Goal: Use online tool/utility: Utilize a website feature to perform a specific function

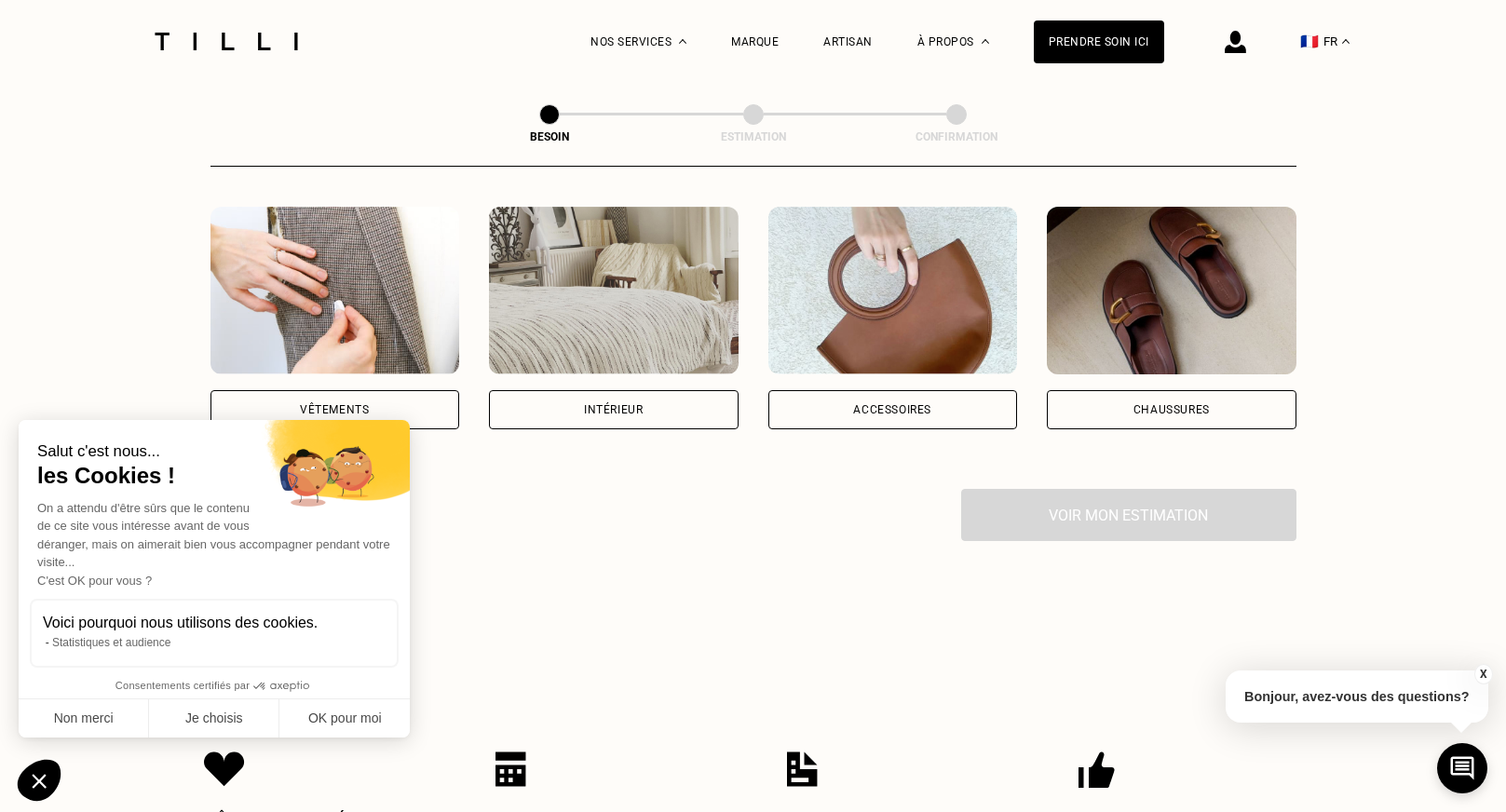
scroll to position [349, 0]
click at [647, 312] on img at bounding box center [614, 289] width 250 height 168
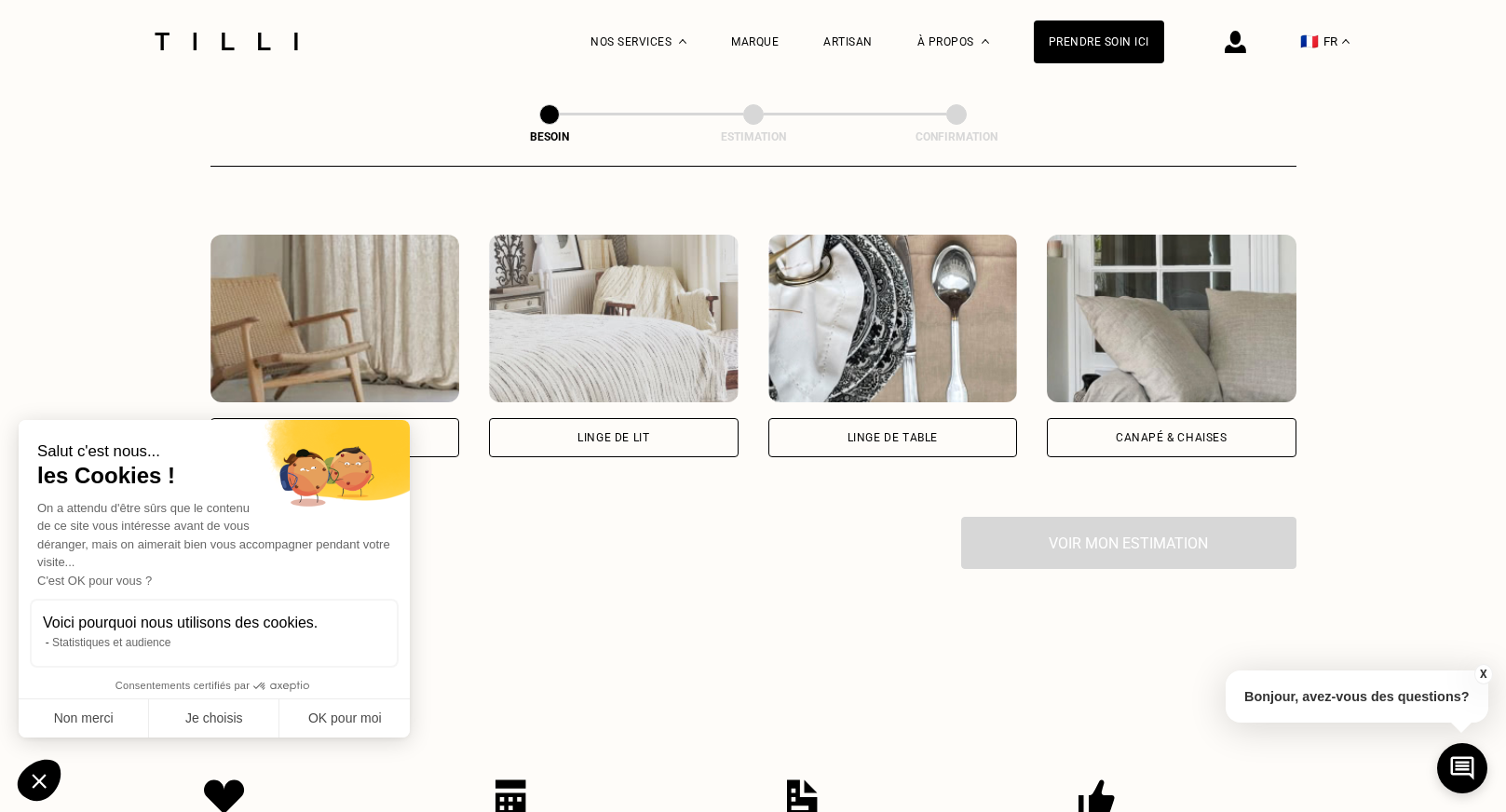
scroll to position [827, 0]
click at [389, 314] on img at bounding box center [335, 317] width 250 height 168
select select "FR"
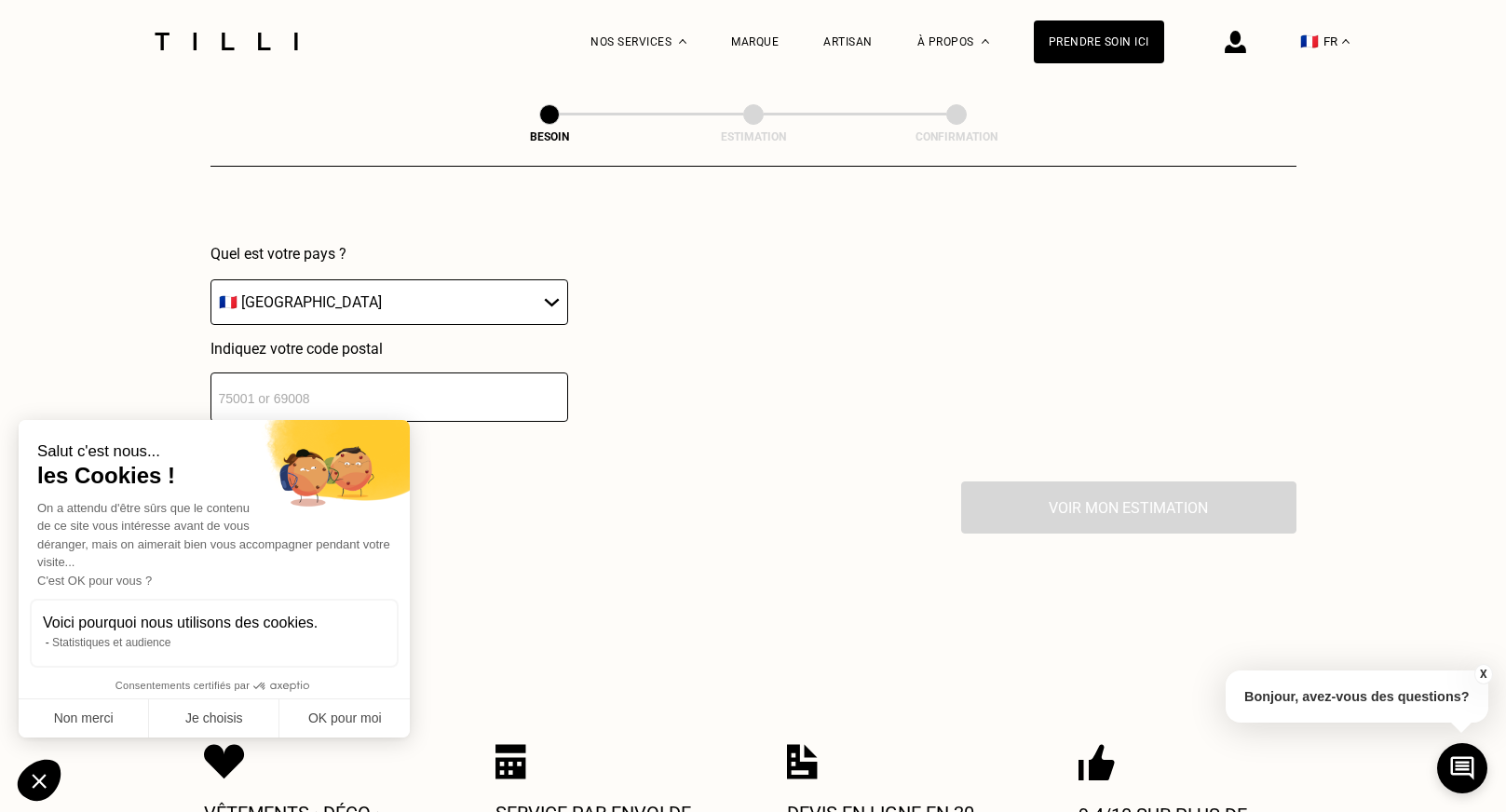
scroll to position [1342, 0]
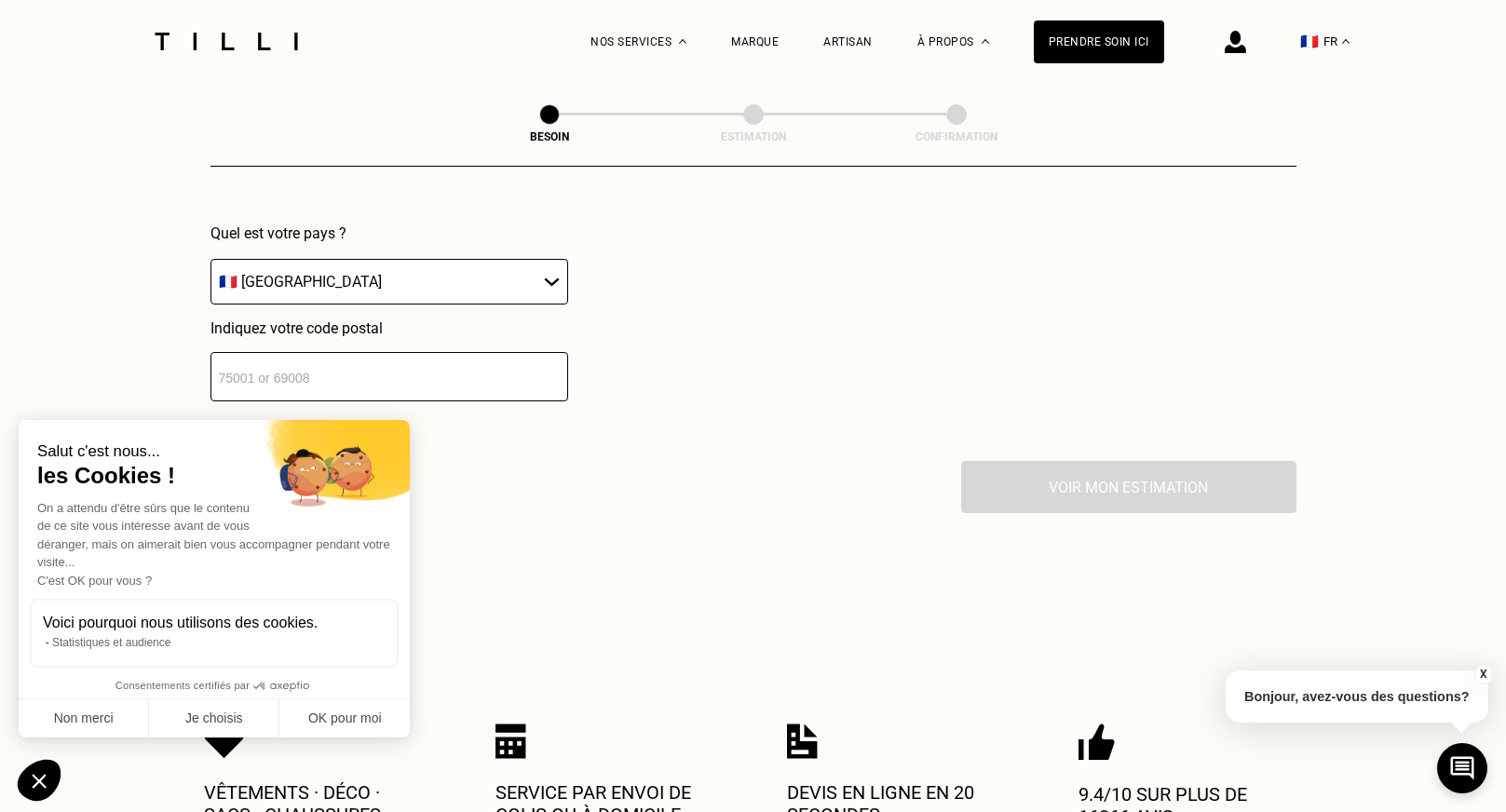
click at [372, 352] on input "number" at bounding box center [389, 376] width 358 height 50
type input "78800"
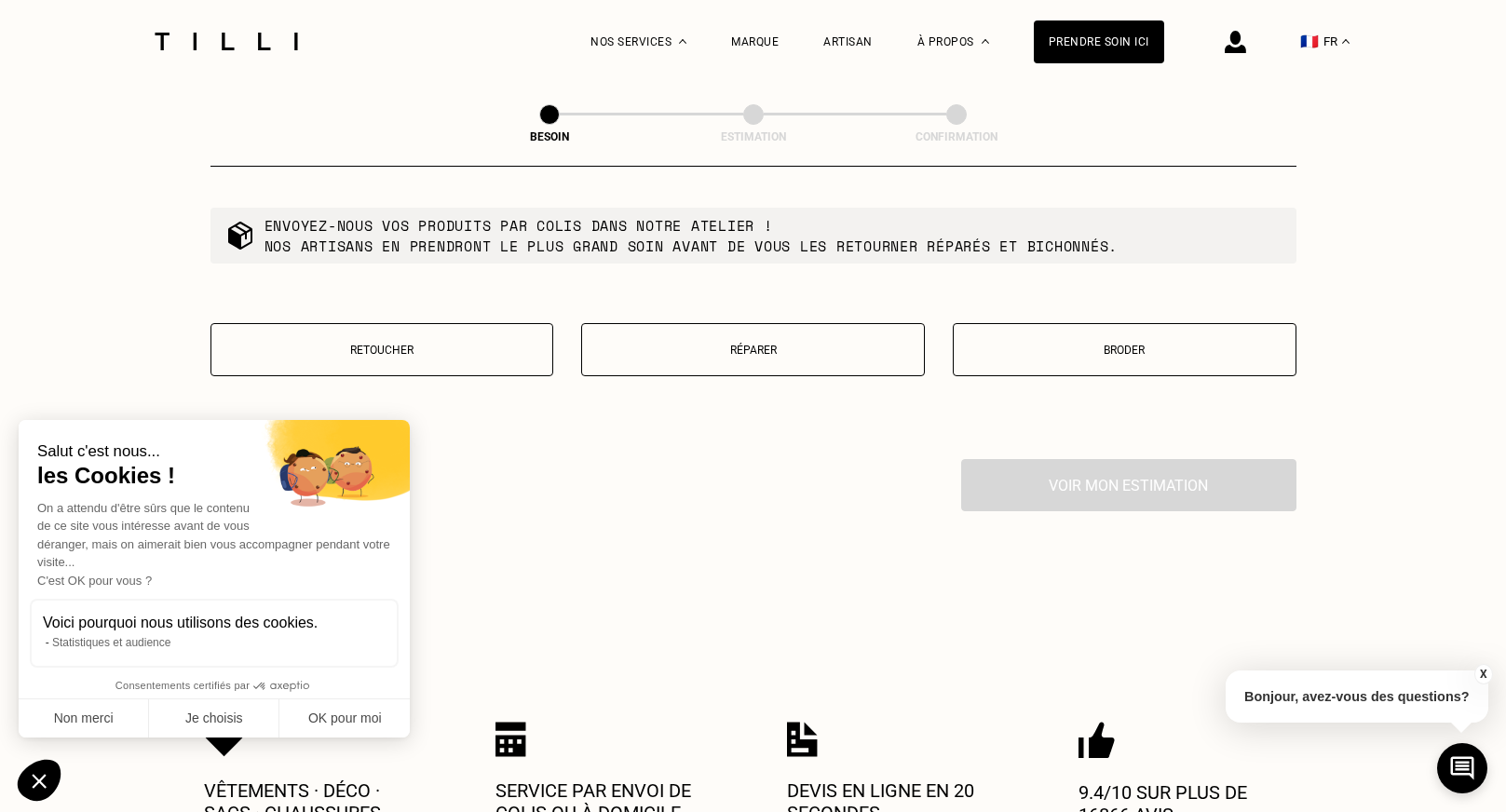
scroll to position [1847, 0]
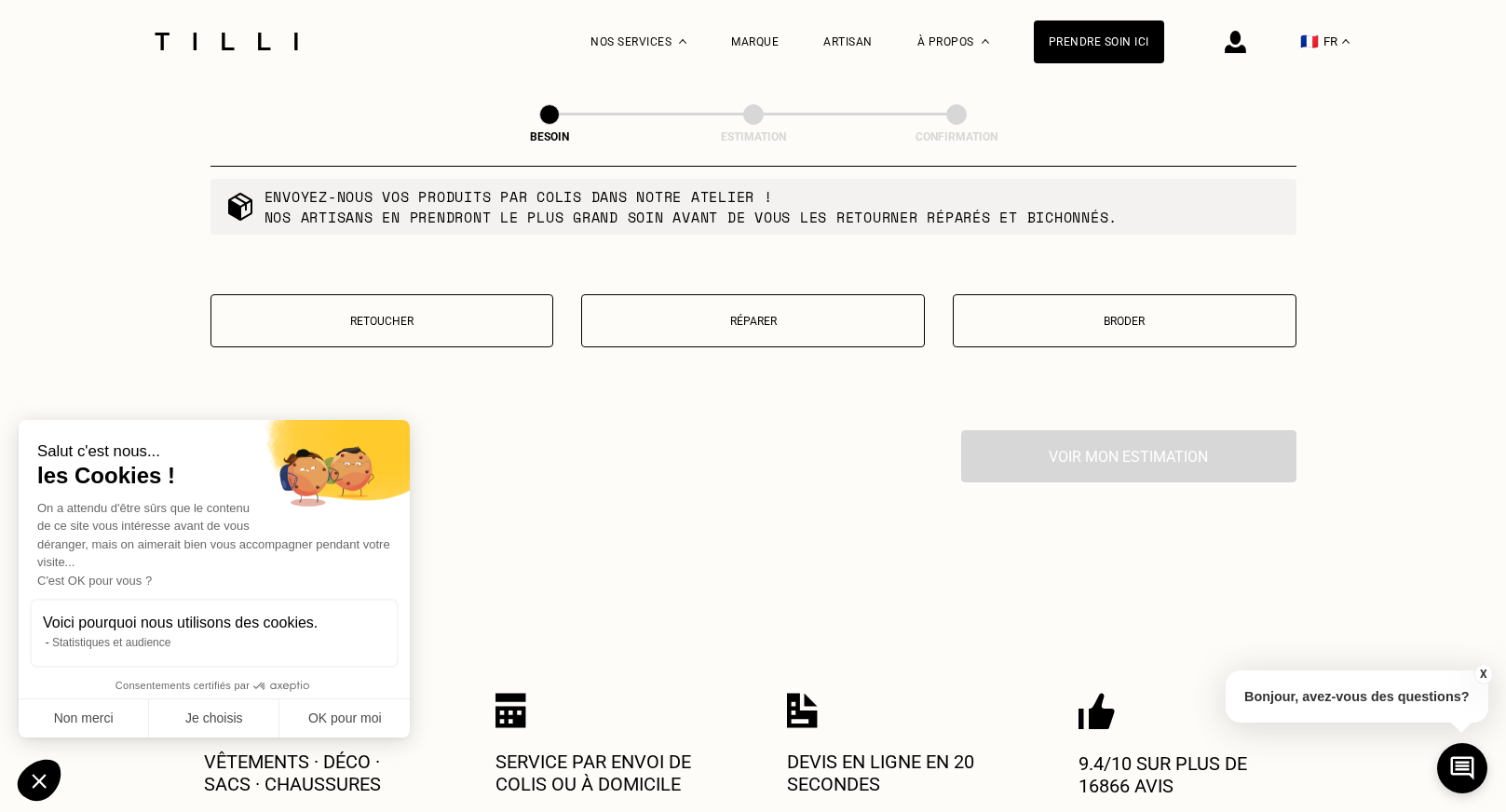
click at [489, 312] on button "Retoucher" at bounding box center [382, 321] width 344 height 54
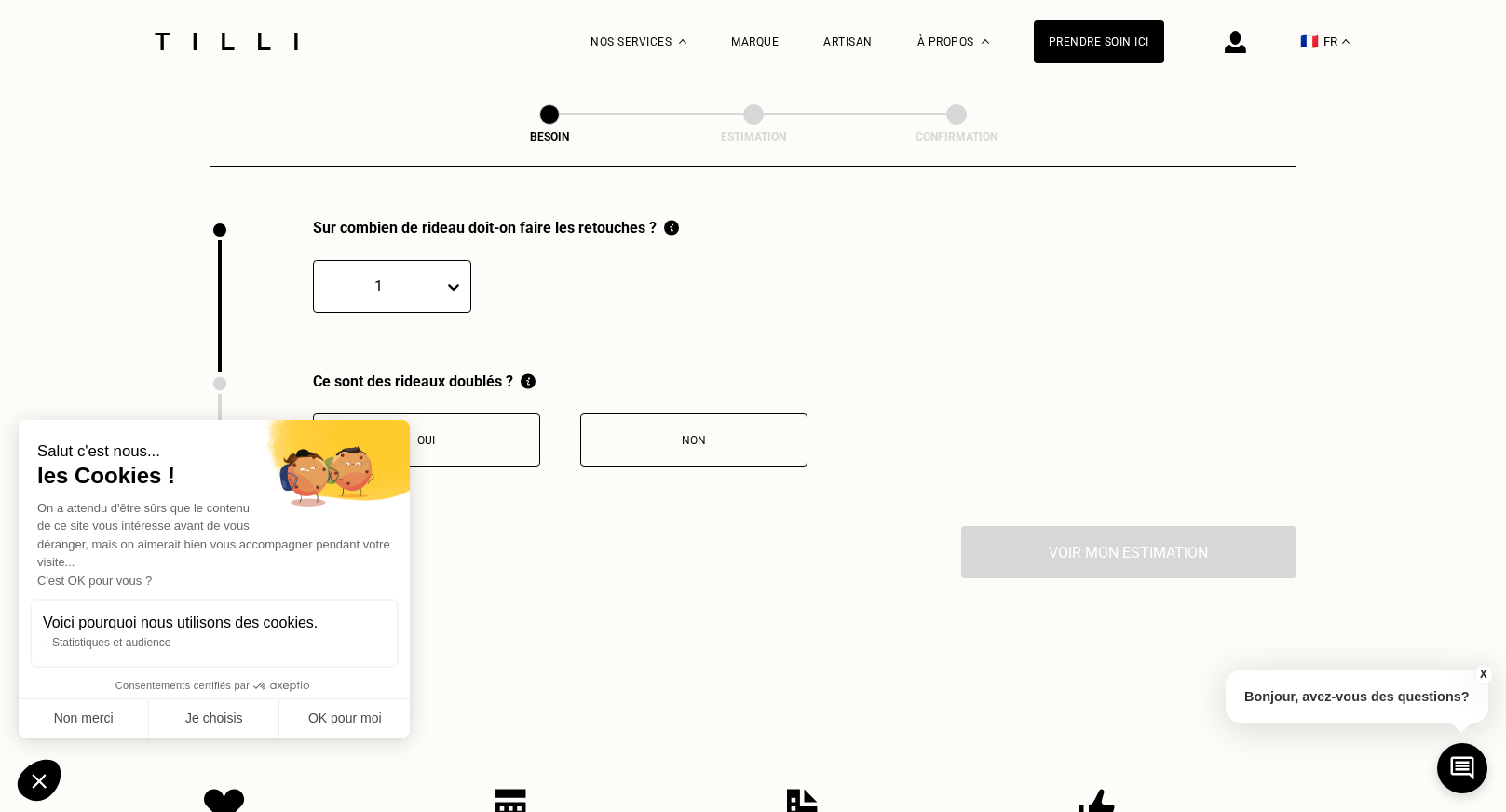
scroll to position [2058, 0]
click at [414, 283] on div "1" at bounding box center [392, 288] width 159 height 54
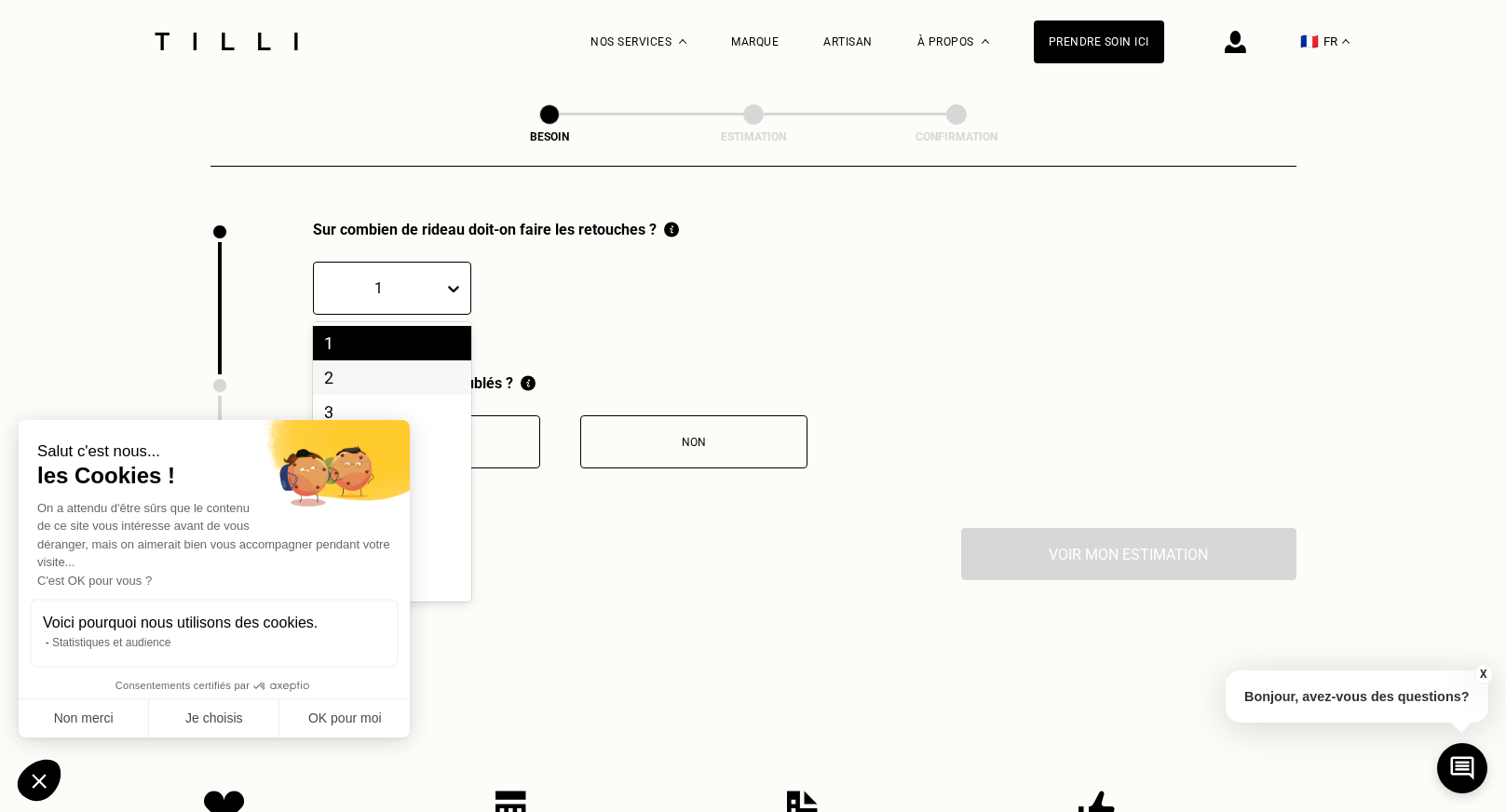
click at [407, 360] on div "2" at bounding box center [392, 377] width 159 height 35
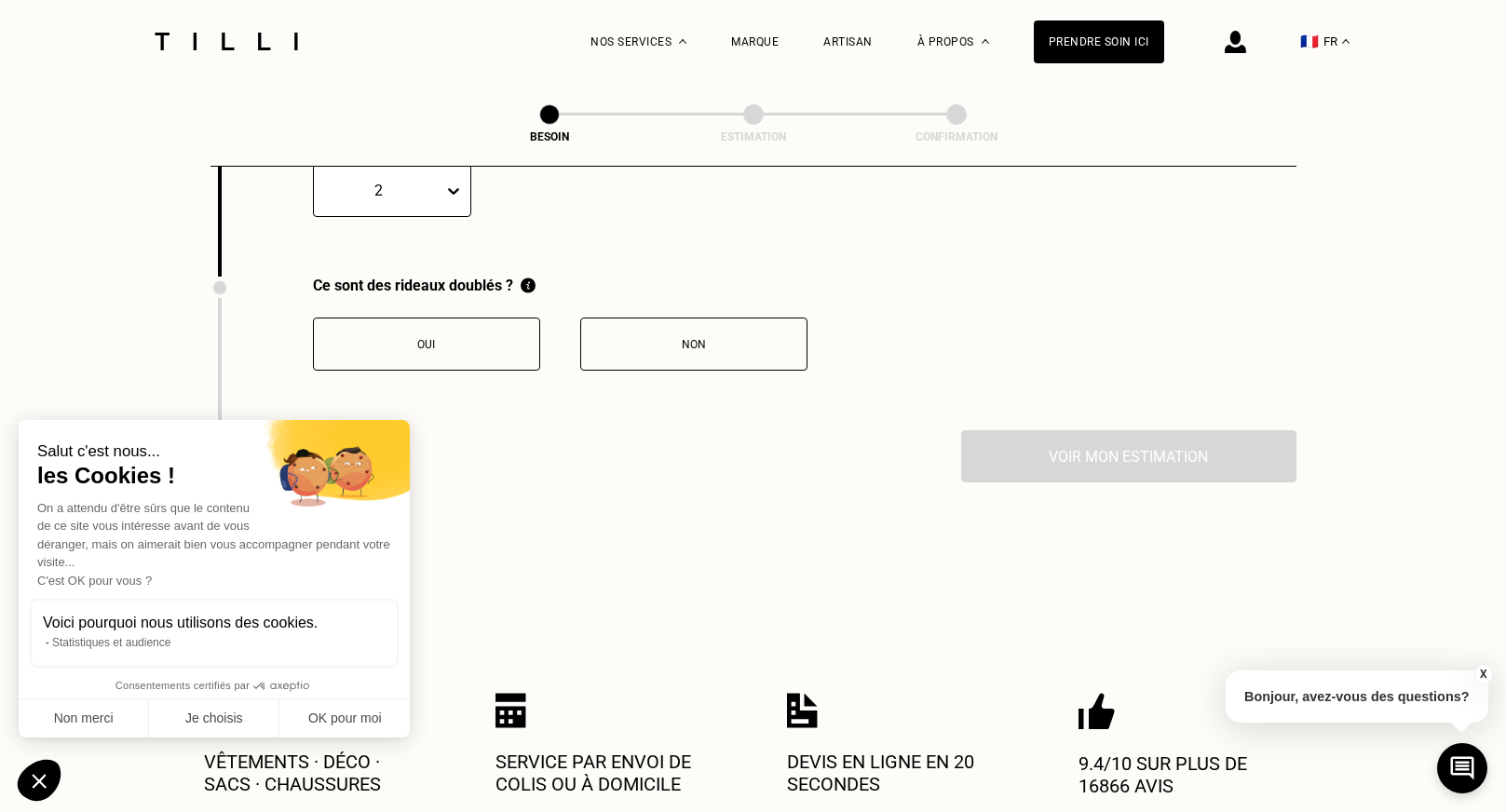
scroll to position [2169, 0]
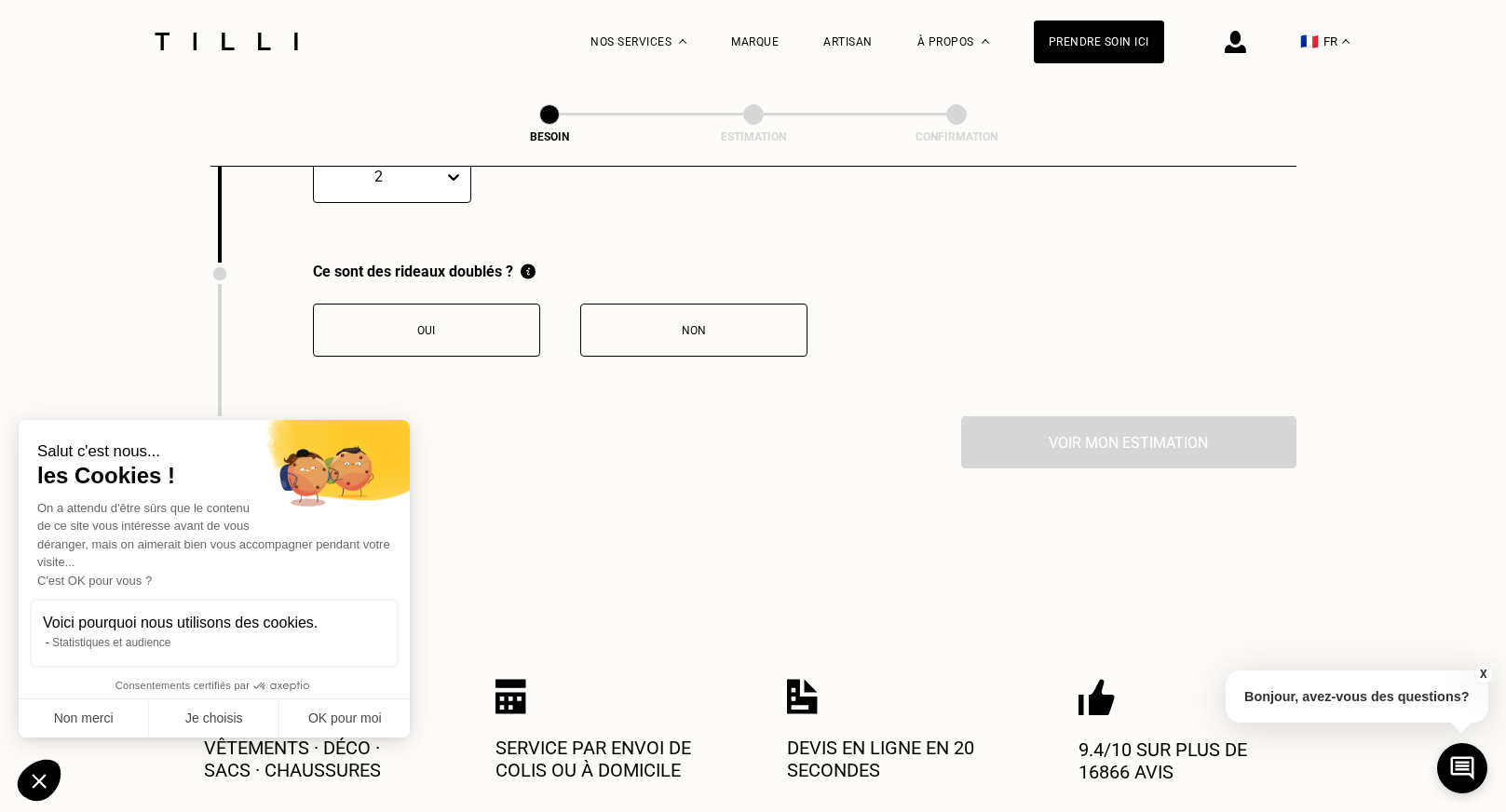
click at [519, 324] on div "Oui" at bounding box center [426, 330] width 207 height 13
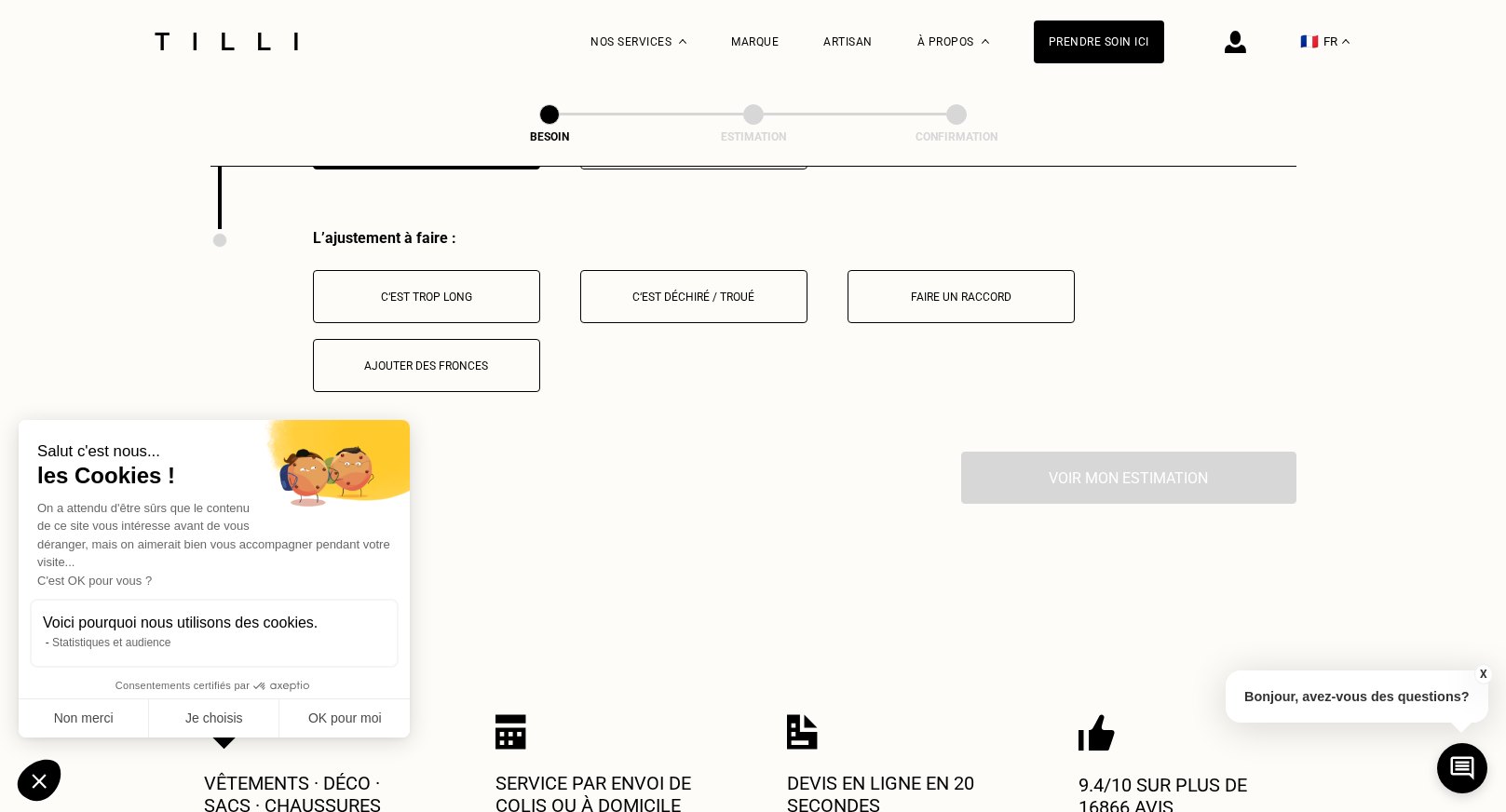
scroll to position [2371, 0]
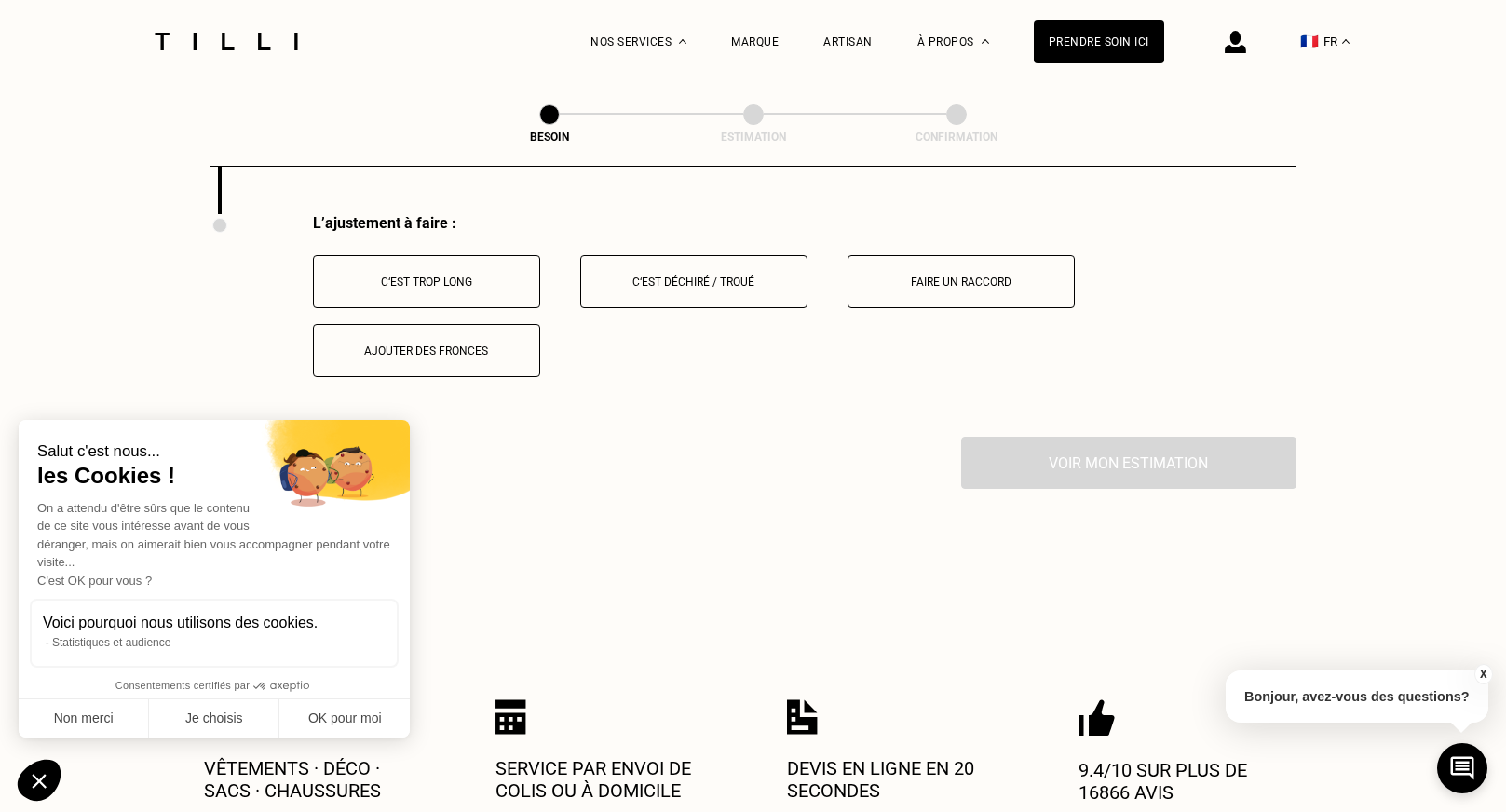
click at [487, 276] on div "C‘est trop long" at bounding box center [426, 283] width 207 height 13
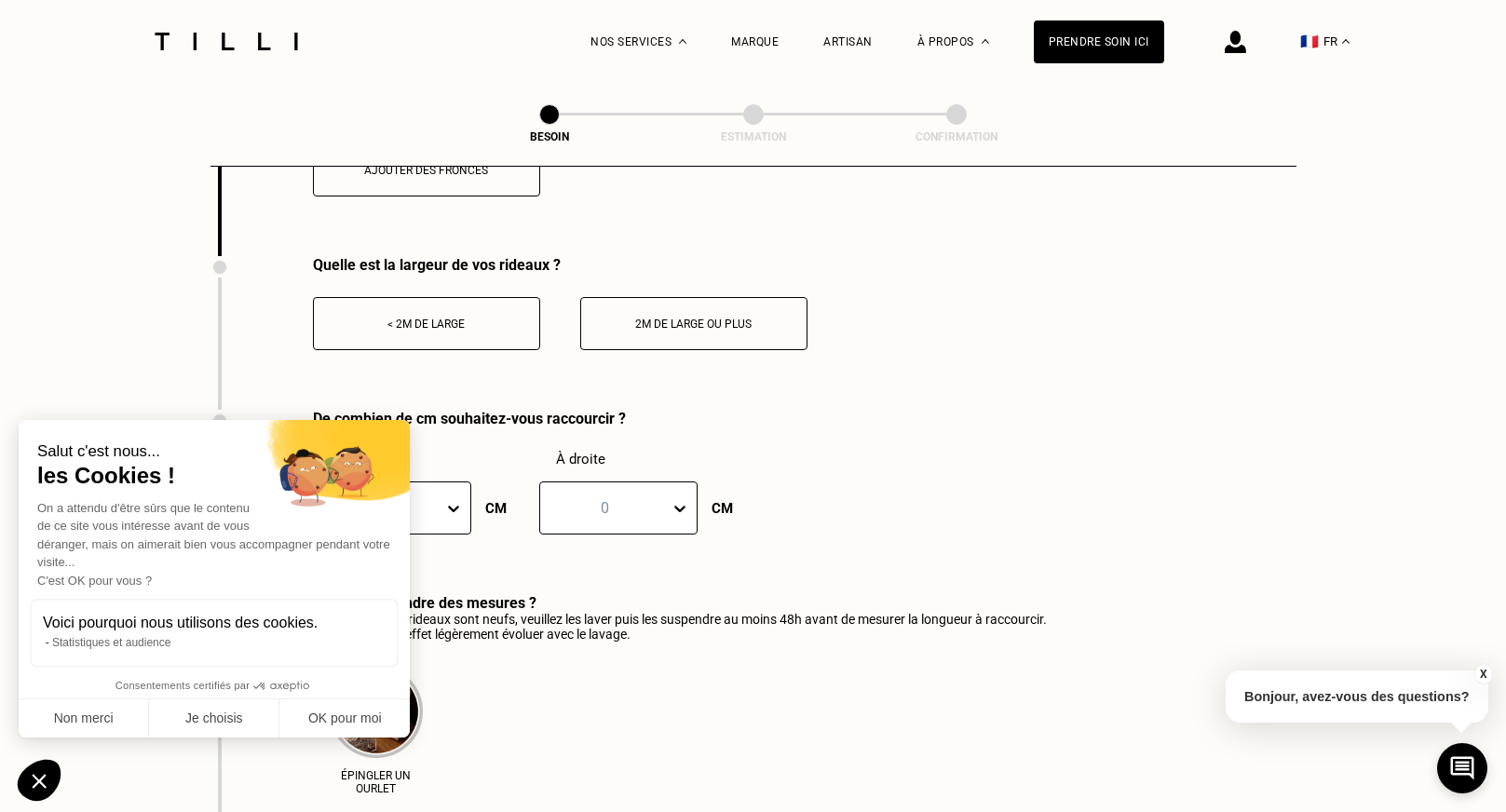
scroll to position [2573, 0]
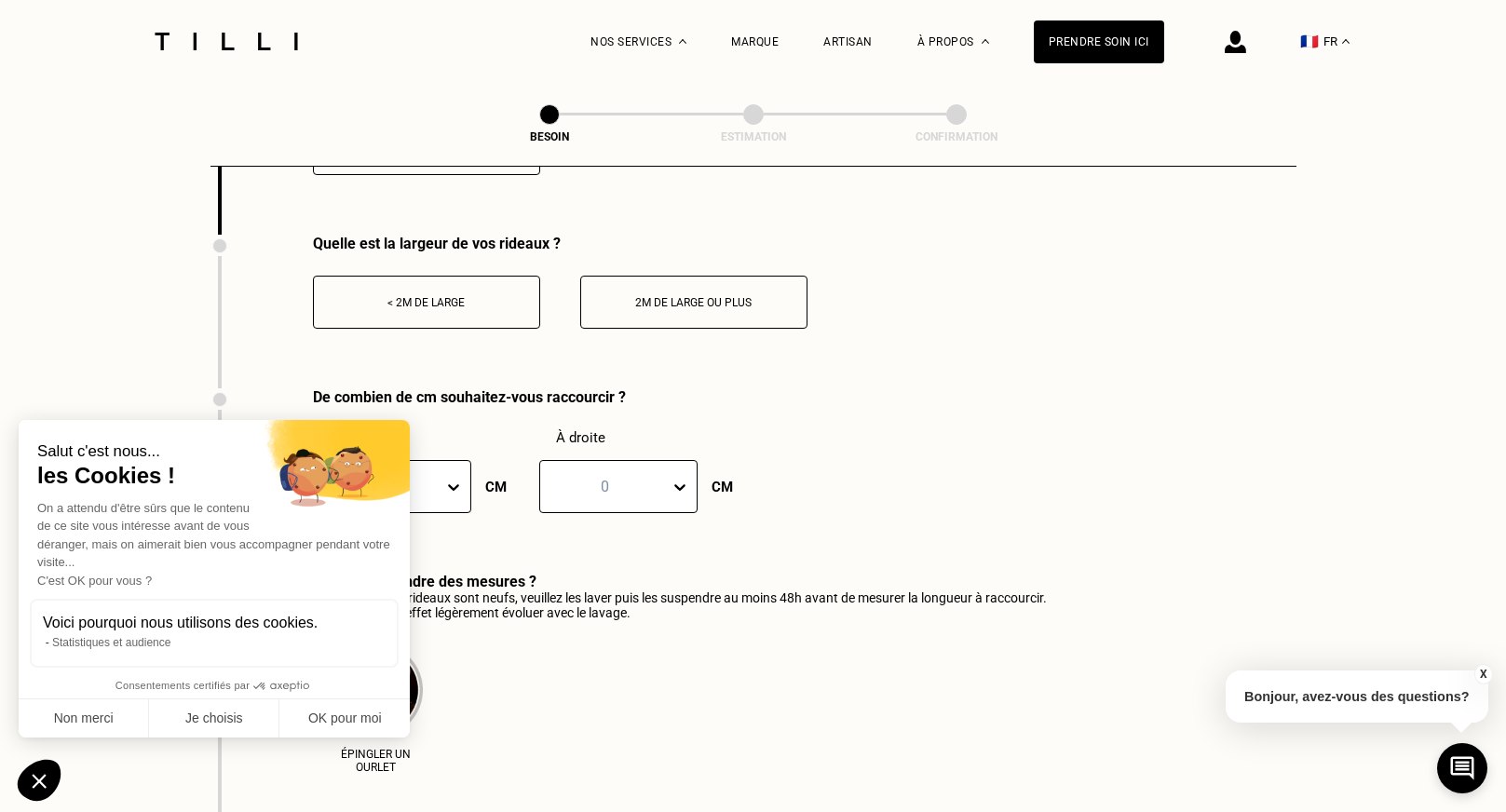
click at [476, 297] on div "< 2m de large" at bounding box center [426, 303] width 207 height 13
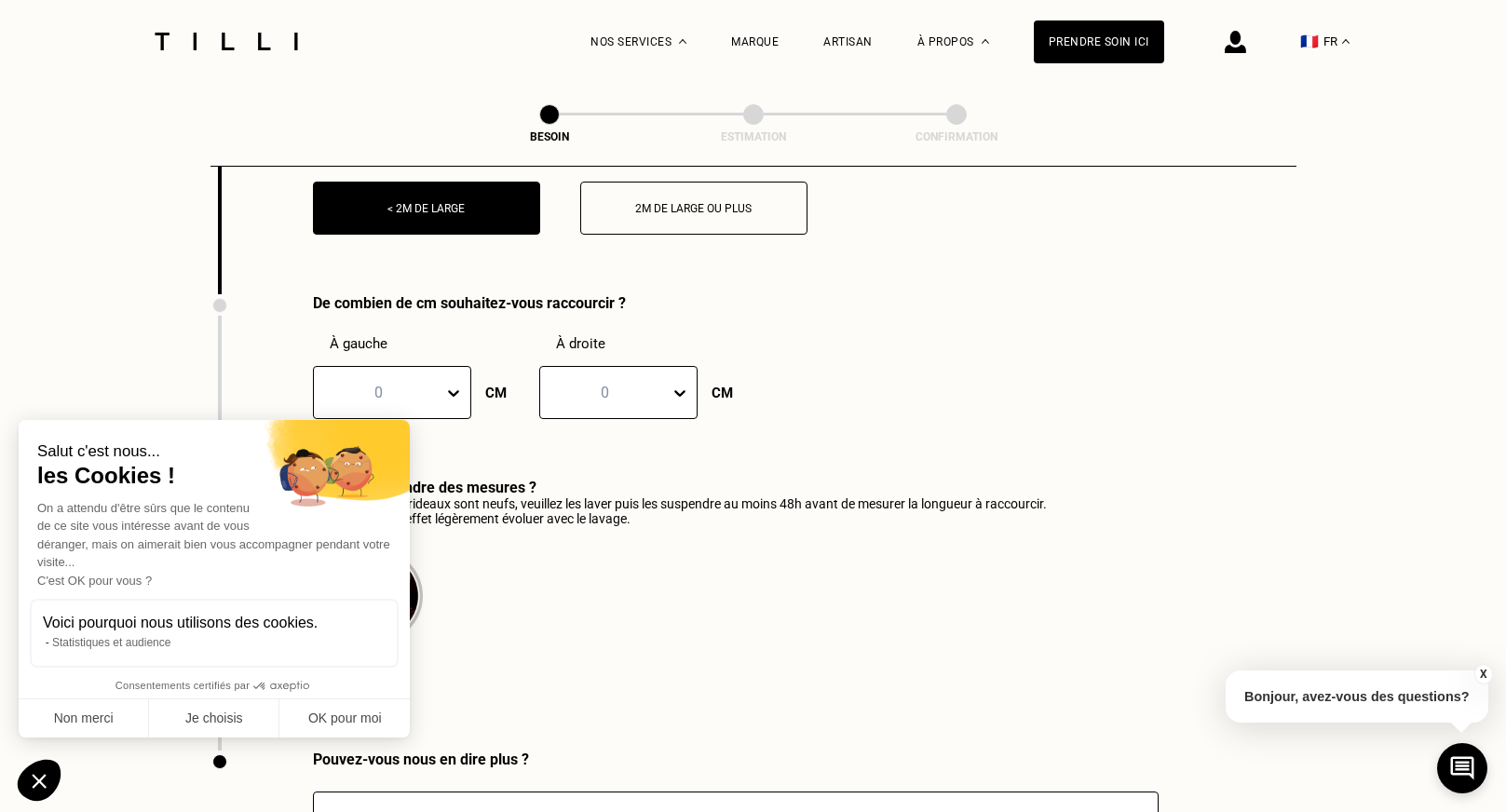
scroll to position [2766, 0]
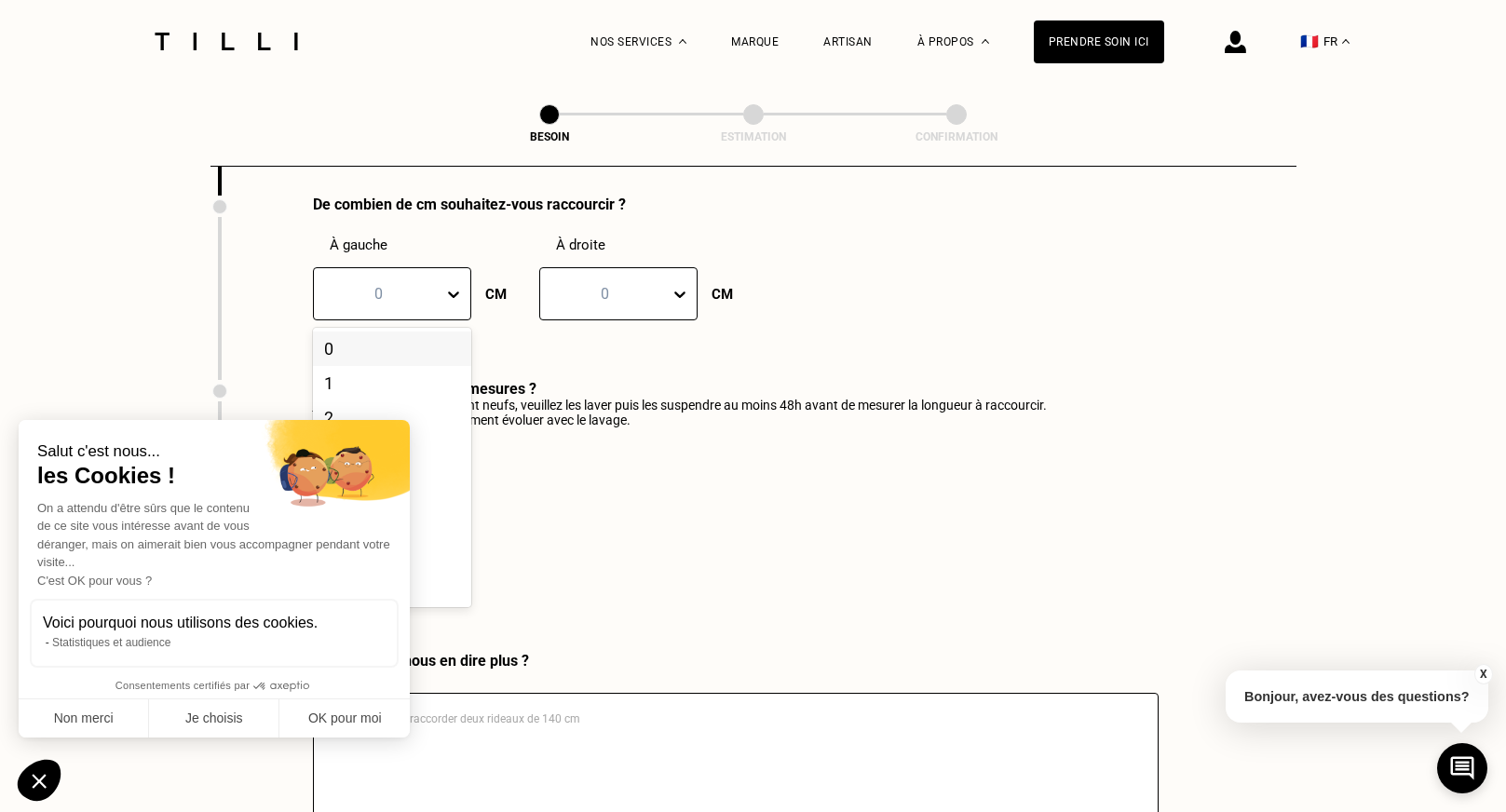
click at [430, 283] on div at bounding box center [378, 294] width 111 height 22
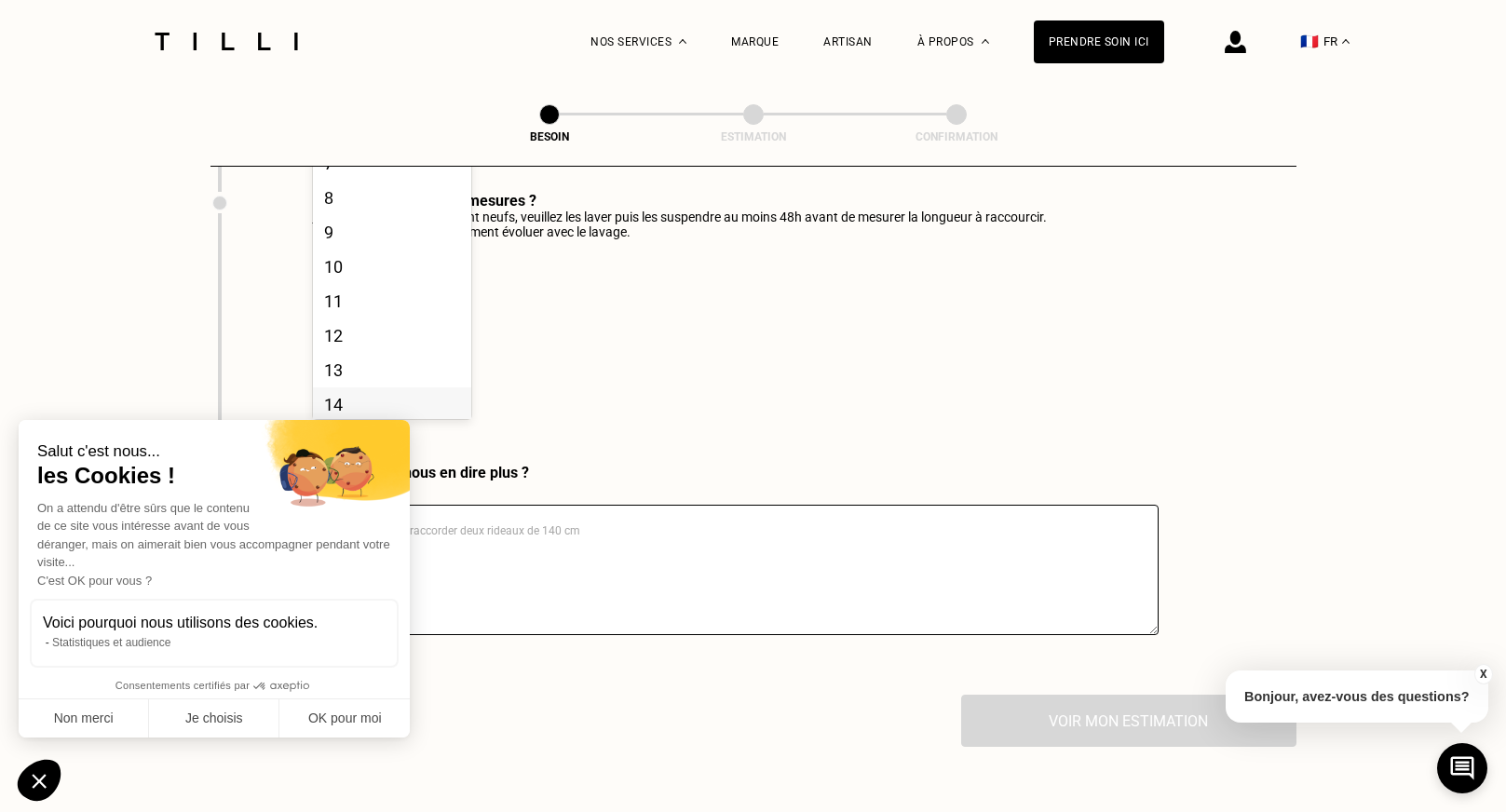
scroll to position [244, 0]
click at [372, 246] on div "10" at bounding box center [392, 261] width 159 height 35
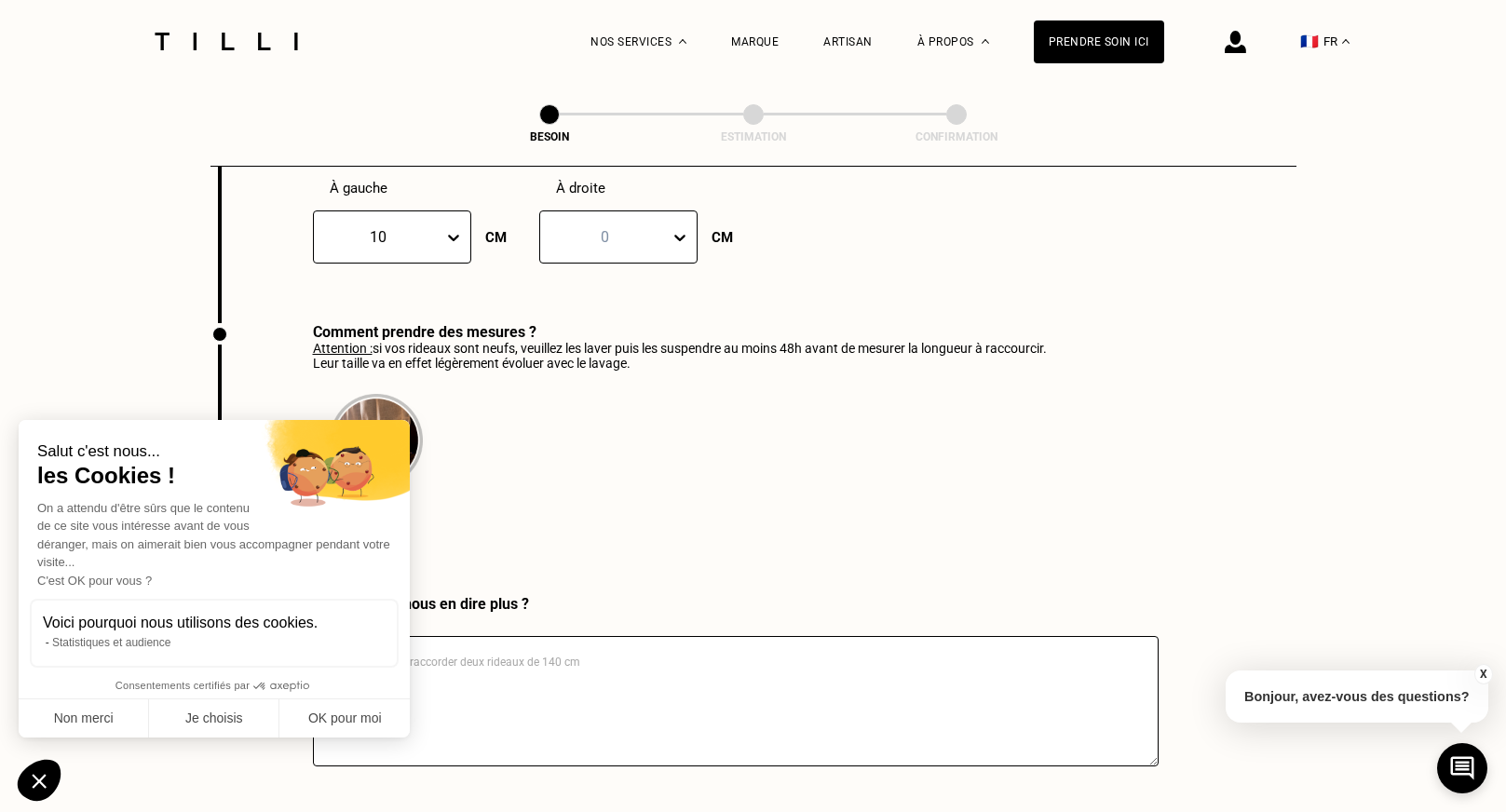
scroll to position [2775, 0]
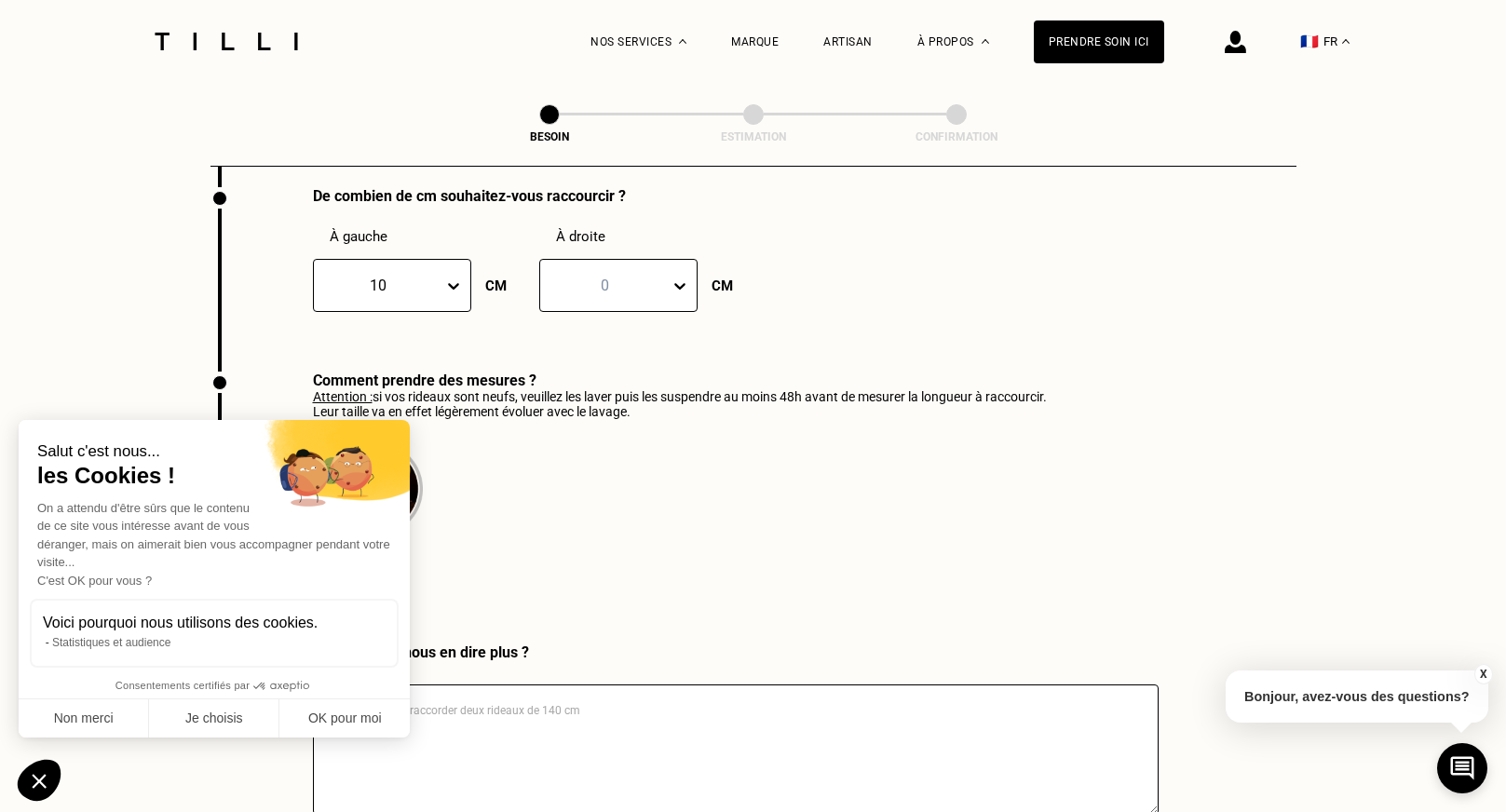
click at [645, 275] on div at bounding box center [605, 285] width 111 height 22
click at [594, 503] on div "10" at bounding box center [618, 520] width 159 height 35
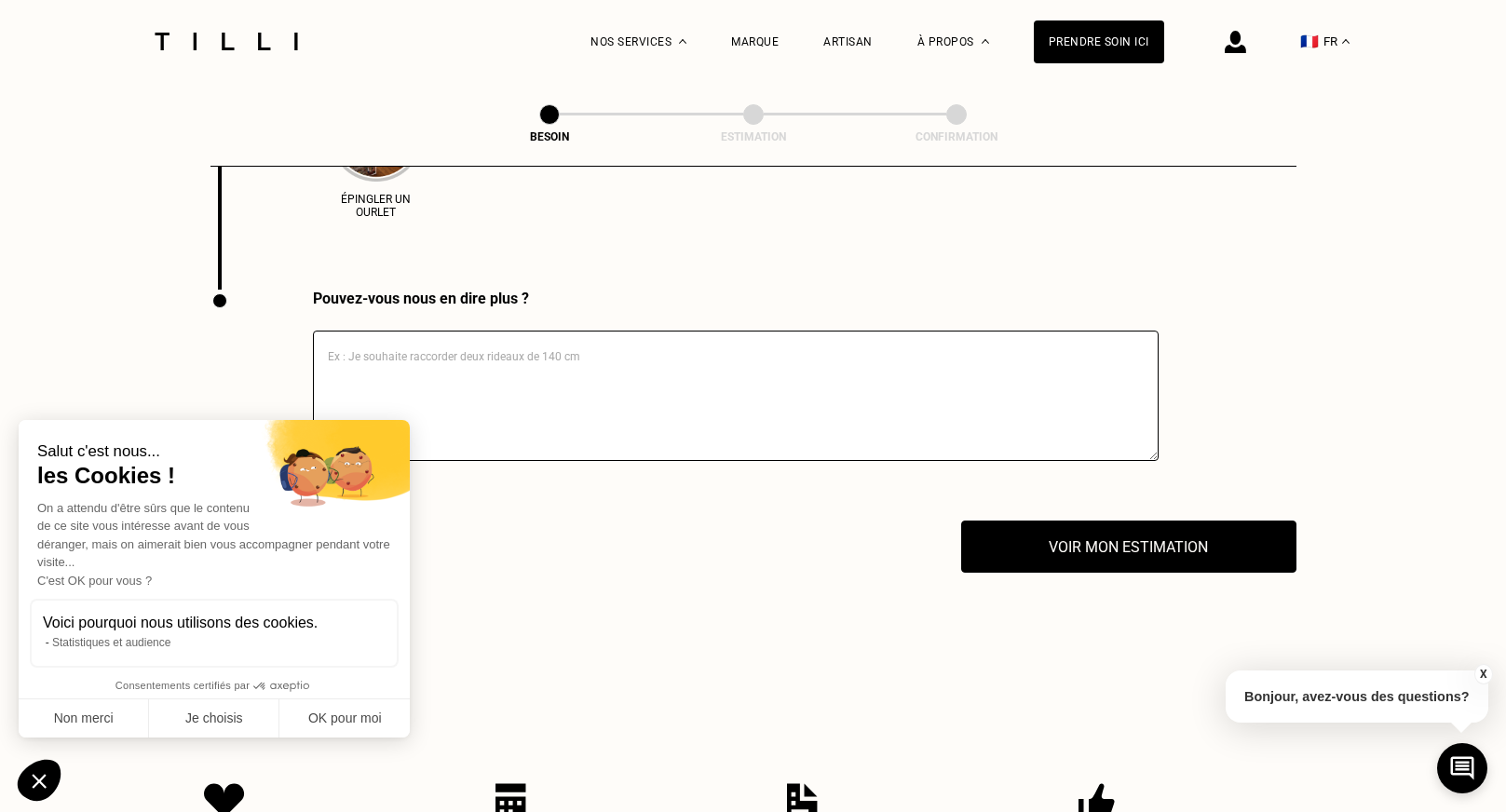
scroll to position [3130, 0]
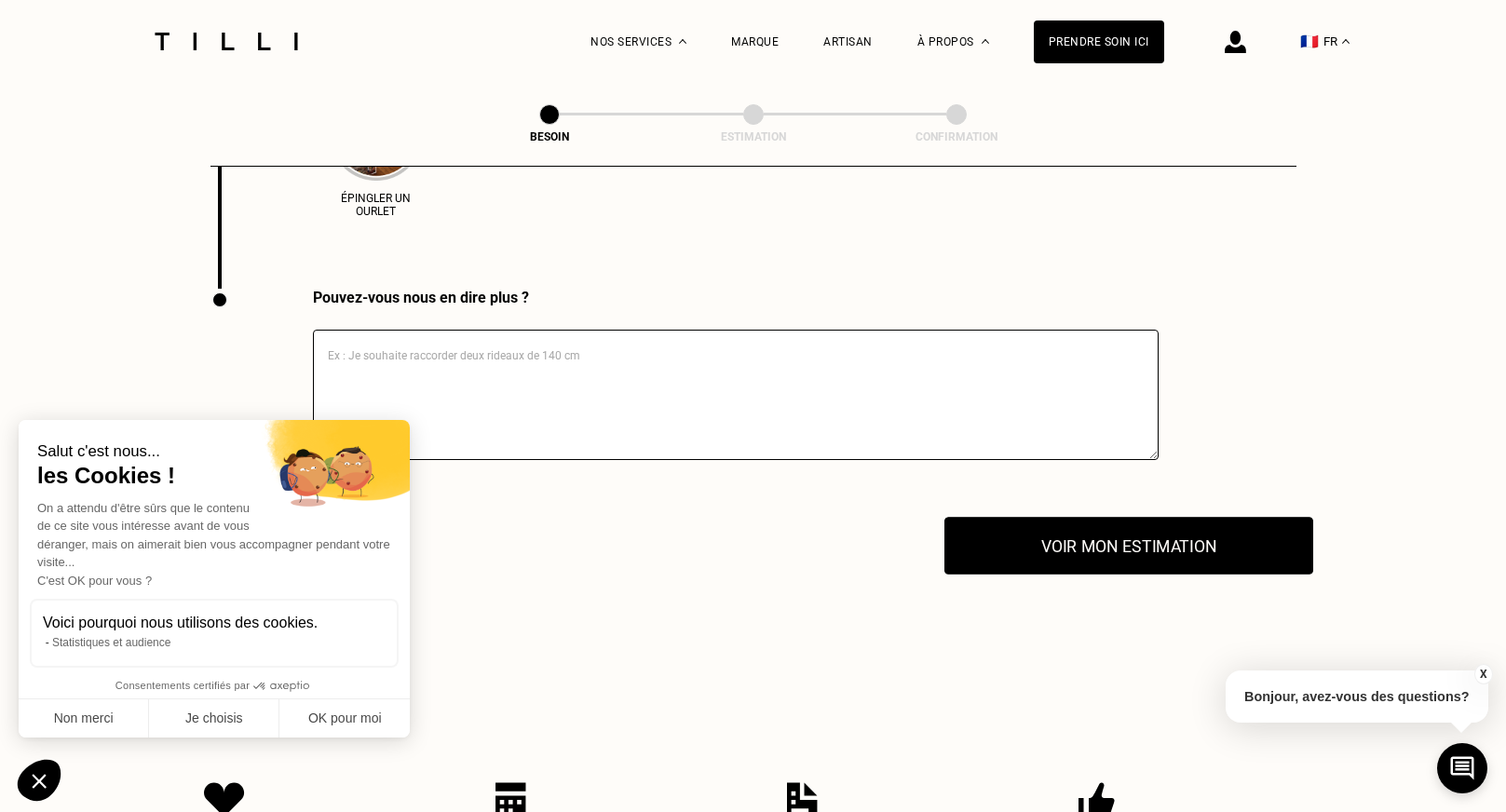
click at [1037, 533] on button "Voir mon estimation" at bounding box center [1129, 546] width 369 height 58
